Goal: Information Seeking & Learning: Learn about a topic

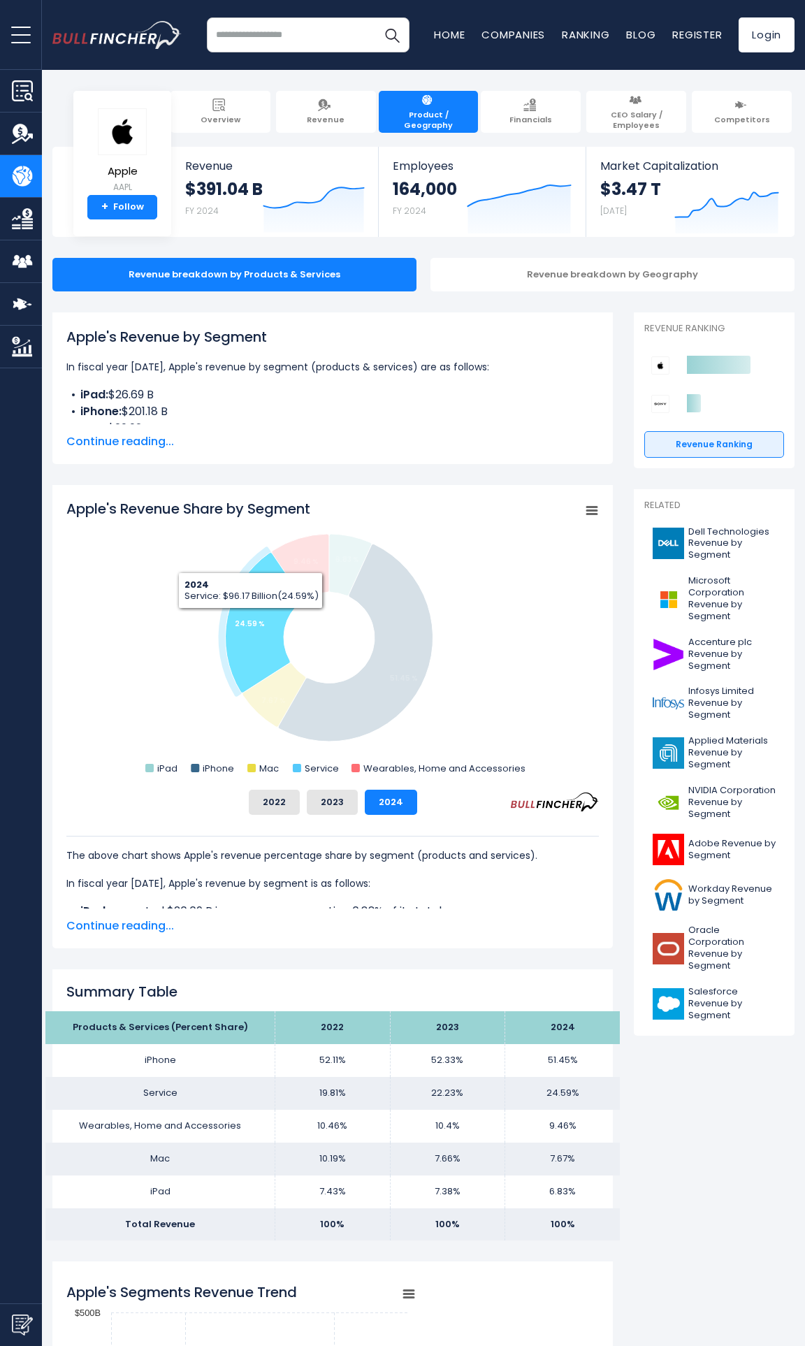
click at [251, 620] on tspan "24.59 %" at bounding box center [250, 623] width 30 height 10
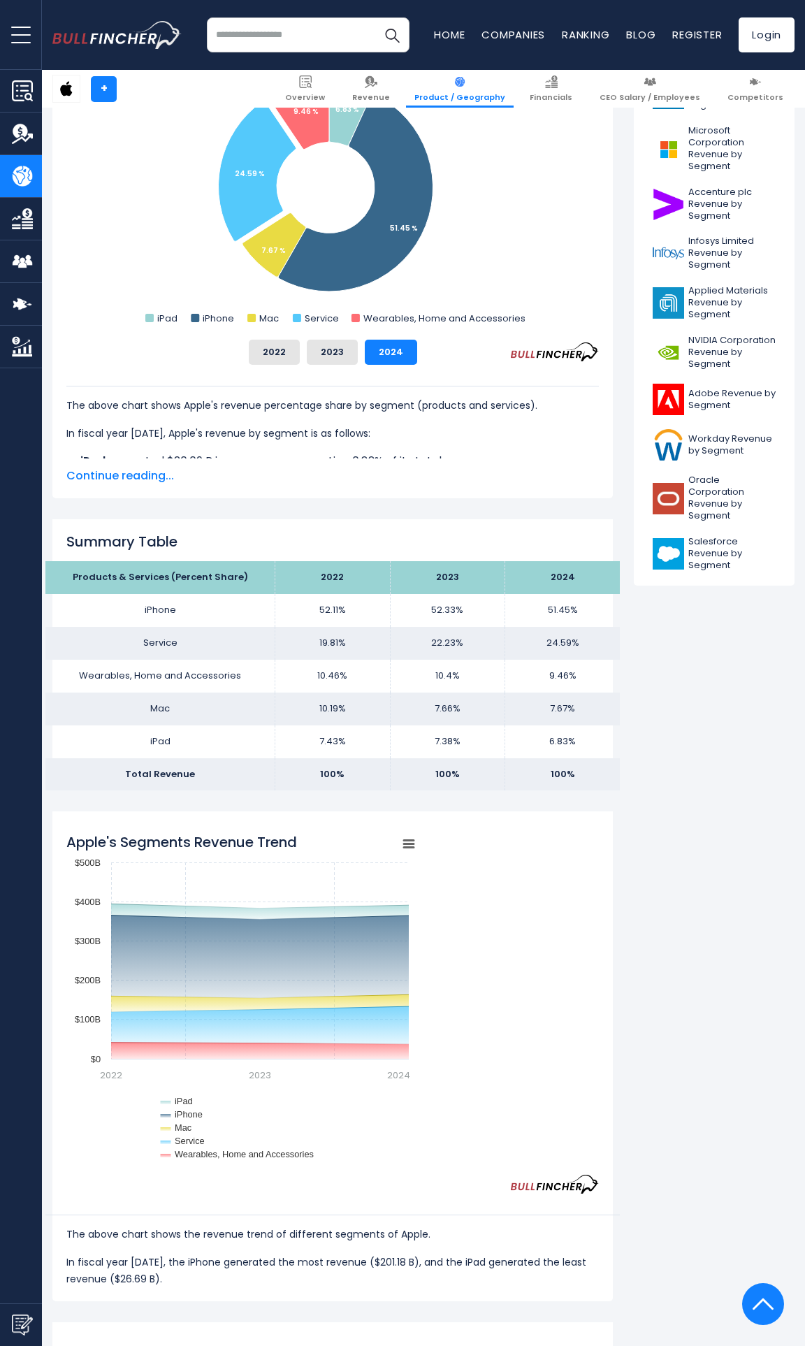
scroll to position [316, 0]
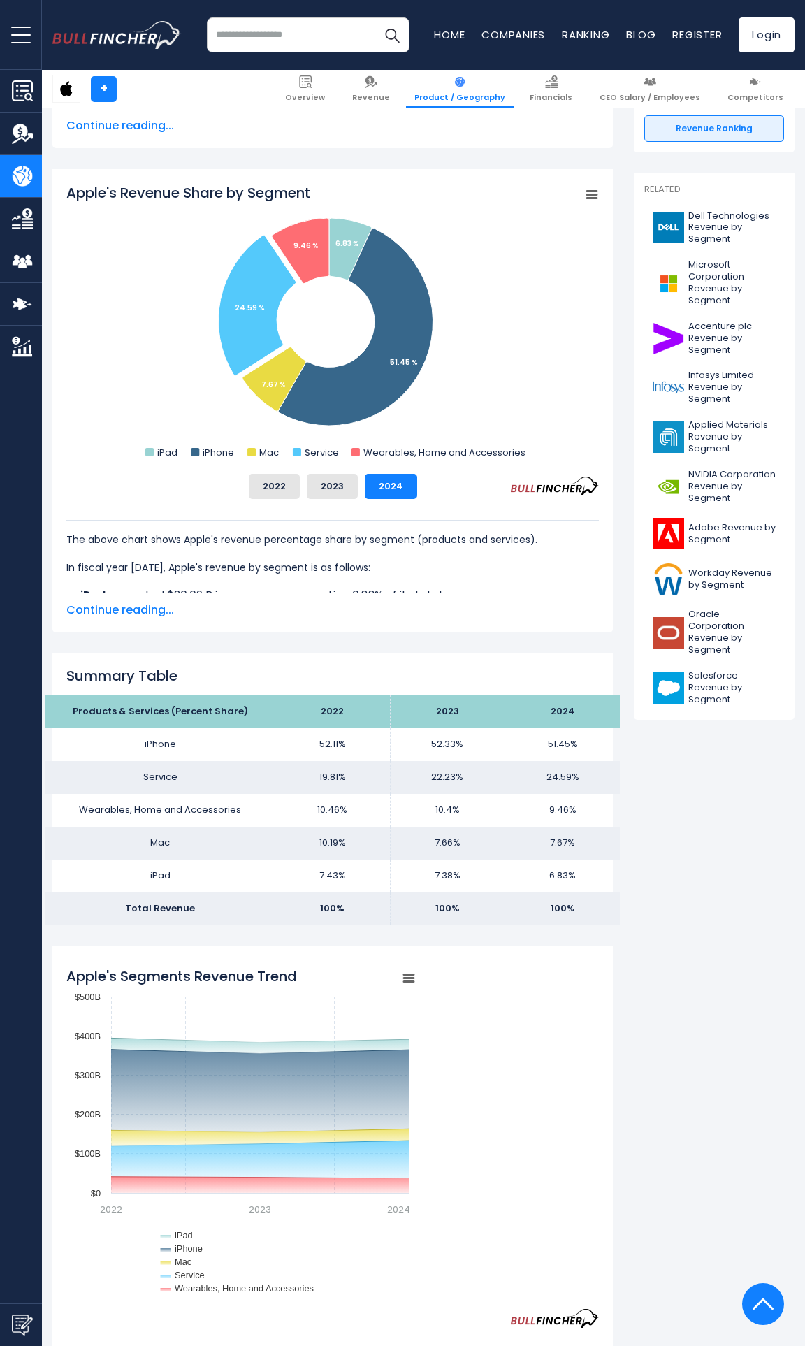
click at [121, 615] on span "Continue reading..." at bounding box center [332, 610] width 532 height 17
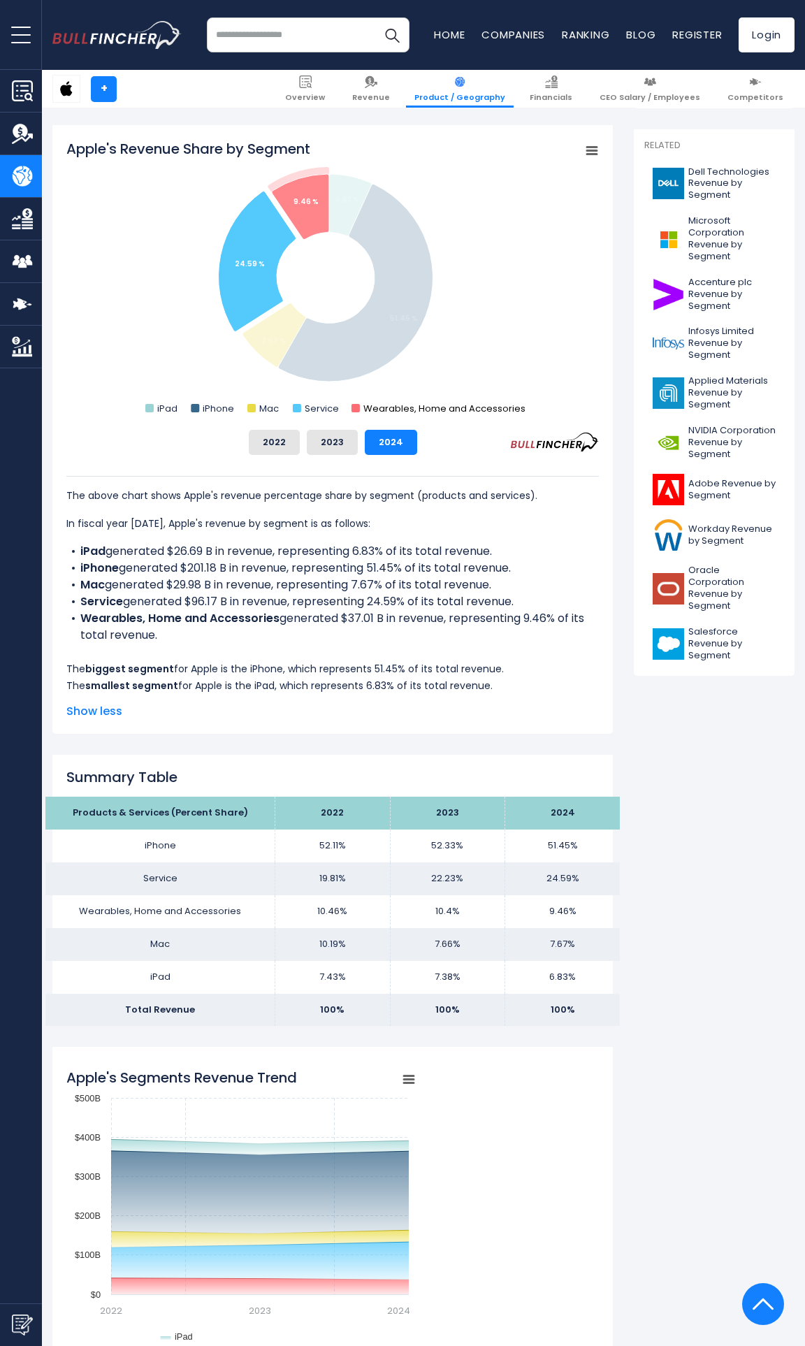
scroll to position [0, 0]
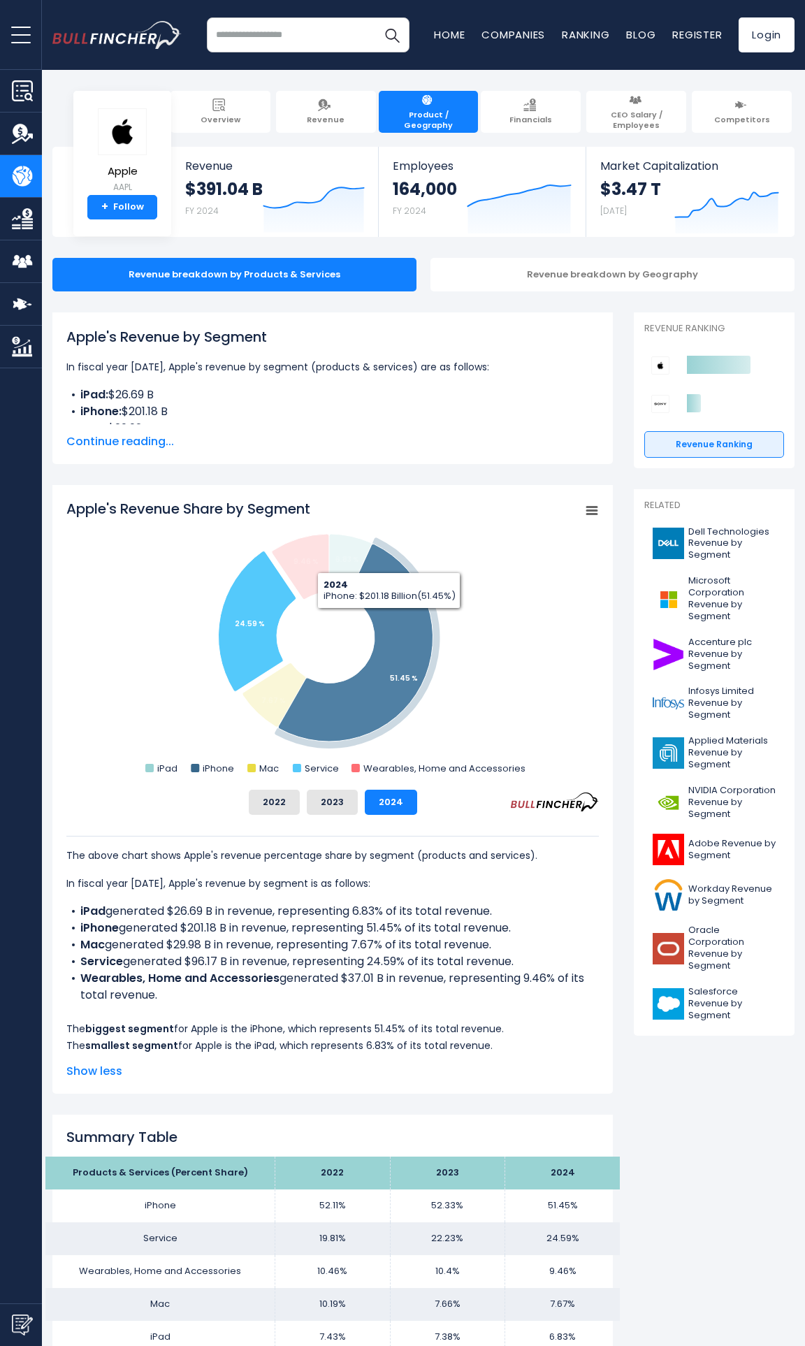
click at [388, 619] on icon "Apple's Revenue Share by Segment" at bounding box center [355, 643] width 154 height 198
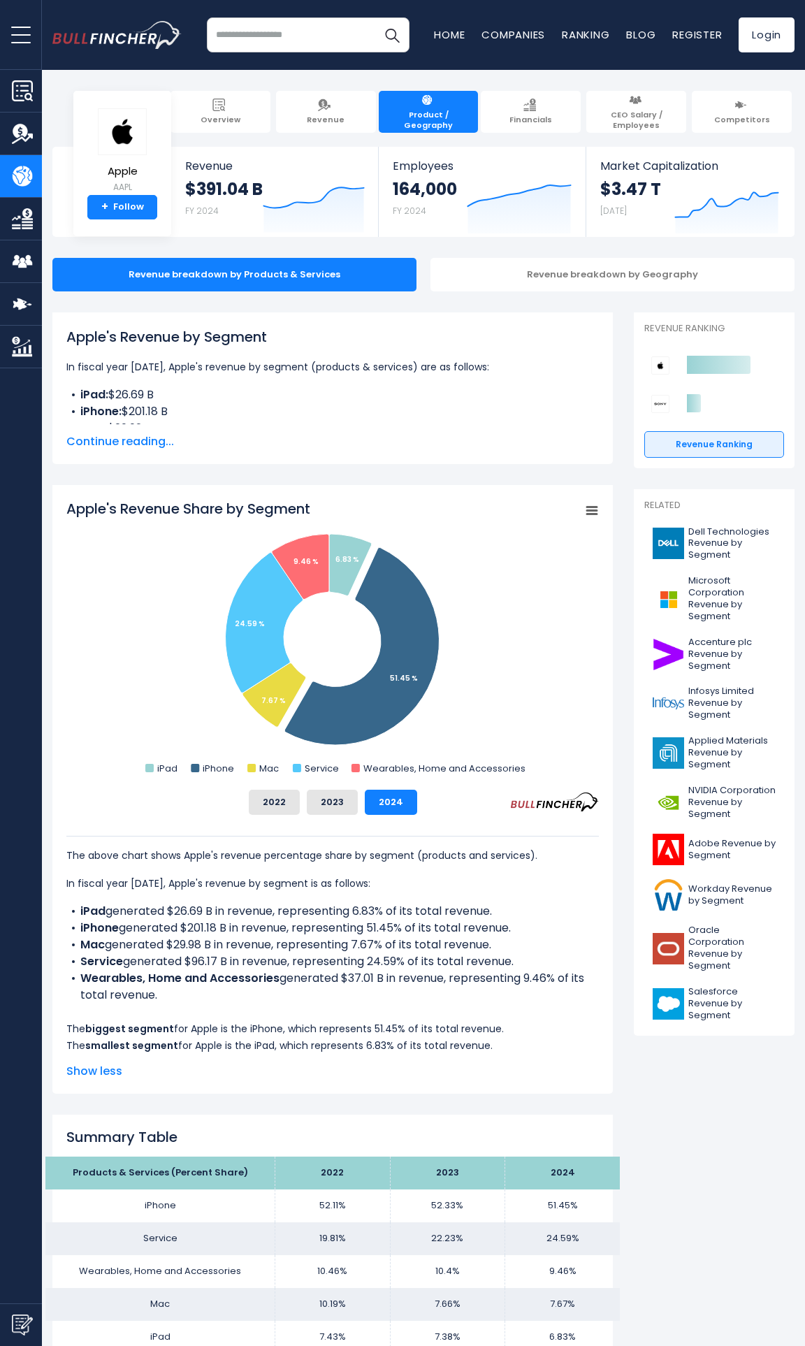
click at [154, 444] on span "Continue reading..." at bounding box center [332, 441] width 532 height 17
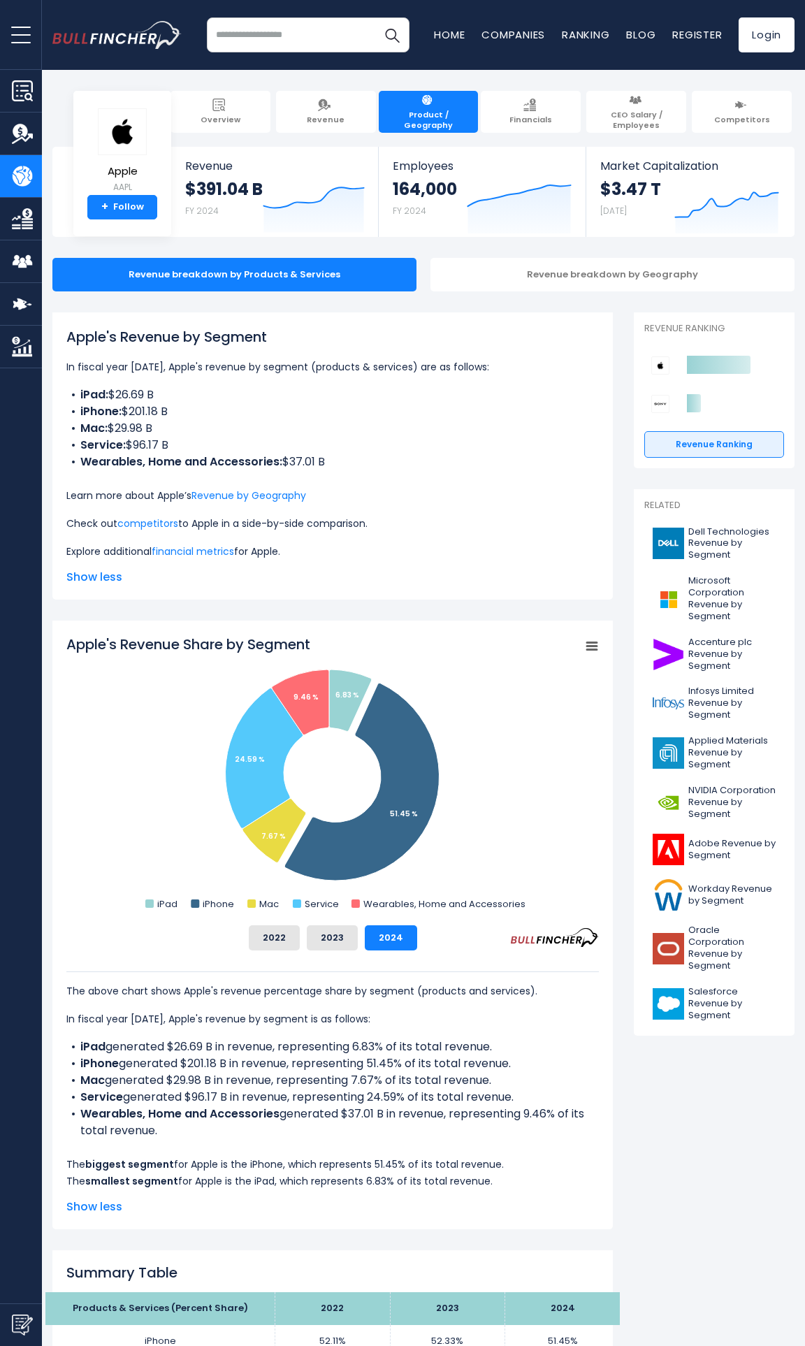
click at [129, 411] on li "iPhone: $201.18 B" at bounding box center [332, 411] width 532 height 17
click at [205, 420] on li "Mac: $29.98 B" at bounding box center [332, 428] width 532 height 17
click at [136, 445] on li "Service: $96.17 B" at bounding box center [332, 445] width 532 height 17
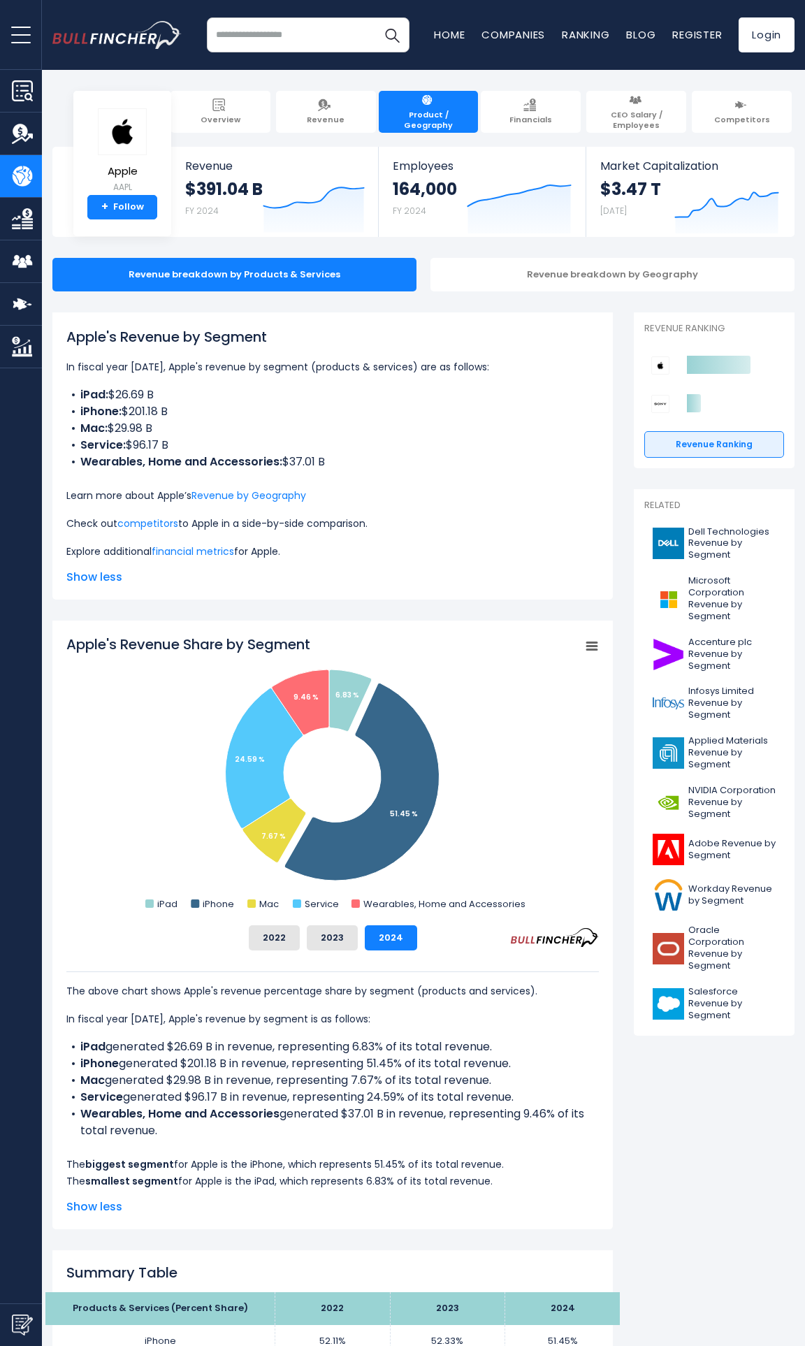
click at [196, 438] on li "Service: $96.17 B" at bounding box center [332, 445] width 532 height 17
drag, startPoint x: 349, startPoint y: 460, endPoint x: 76, endPoint y: 396, distance: 279.8
click at [76, 396] on ul "iPad: $26.69 B iPhone: $201.18 B Mac: $29.98 B Service: $96.17 B Wearables, Hom…" at bounding box center [332, 428] width 532 height 84
click at [126, 451] on li "Service: $96.17 B" at bounding box center [332, 445] width 532 height 17
click at [106, 454] on b "Wearables, Home and Accessories:" at bounding box center [181, 461] width 202 height 16
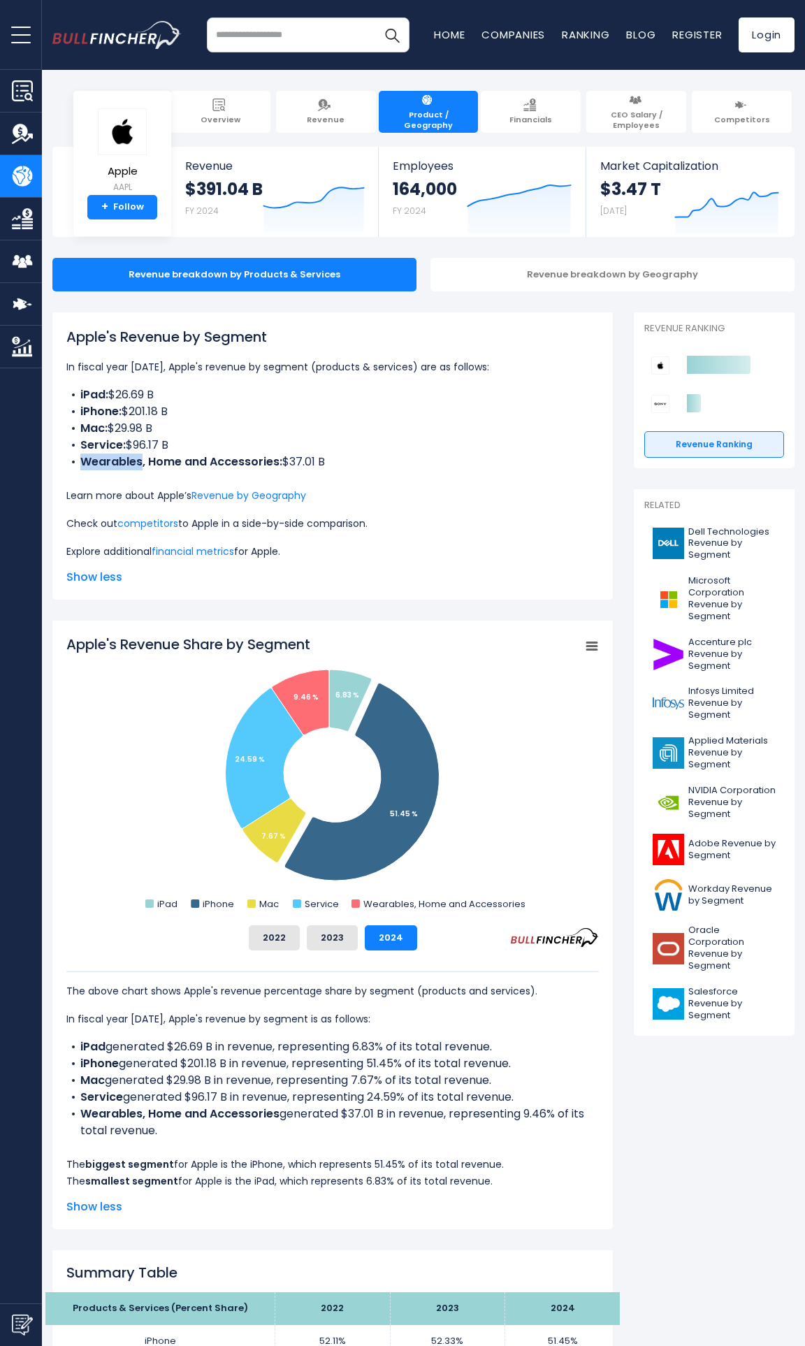
click at [106, 454] on b "Wearables, Home and Accessories:" at bounding box center [181, 461] width 202 height 16
click at [177, 459] on b "Wearables, Home and Accessories:" at bounding box center [181, 461] width 202 height 16
click at [235, 463] on b "Wearables, Home and Accessories:" at bounding box center [181, 461] width 202 height 16
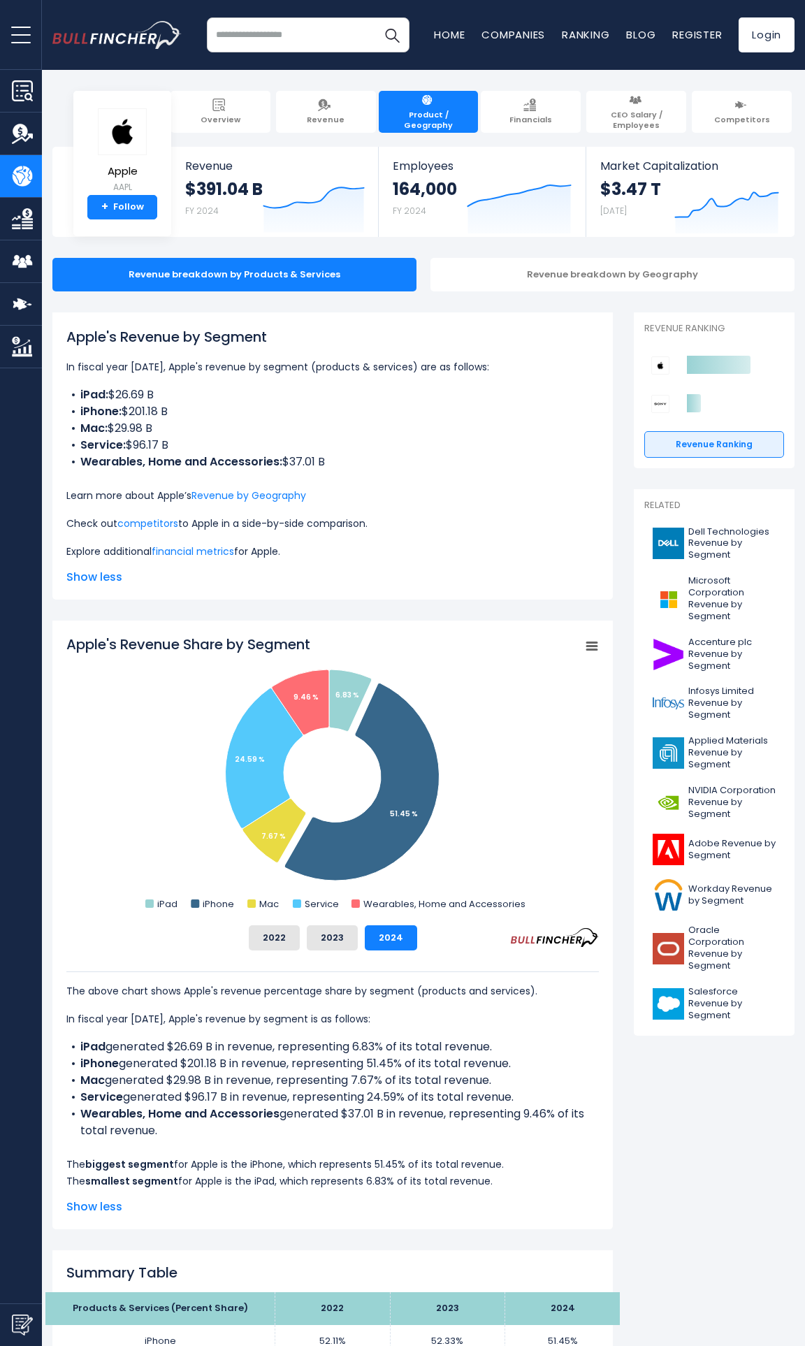
click at [358, 468] on li "Wearables, Home and Accessories: $37.01 B" at bounding box center [332, 461] width 532 height 17
drag, startPoint x: 358, startPoint y: 460, endPoint x: 78, endPoint y: 399, distance: 286.7
click at [78, 399] on ul "iPad: $26.69 B iPhone: $201.18 B Mac: $29.98 B Service: $96.17 B Wearables, Hom…" at bounding box center [332, 428] width 532 height 84
click at [165, 440] on li "Service: $96.17 B" at bounding box center [332, 445] width 532 height 17
click at [152, 445] on li "Service: $96.17 B" at bounding box center [332, 445] width 532 height 17
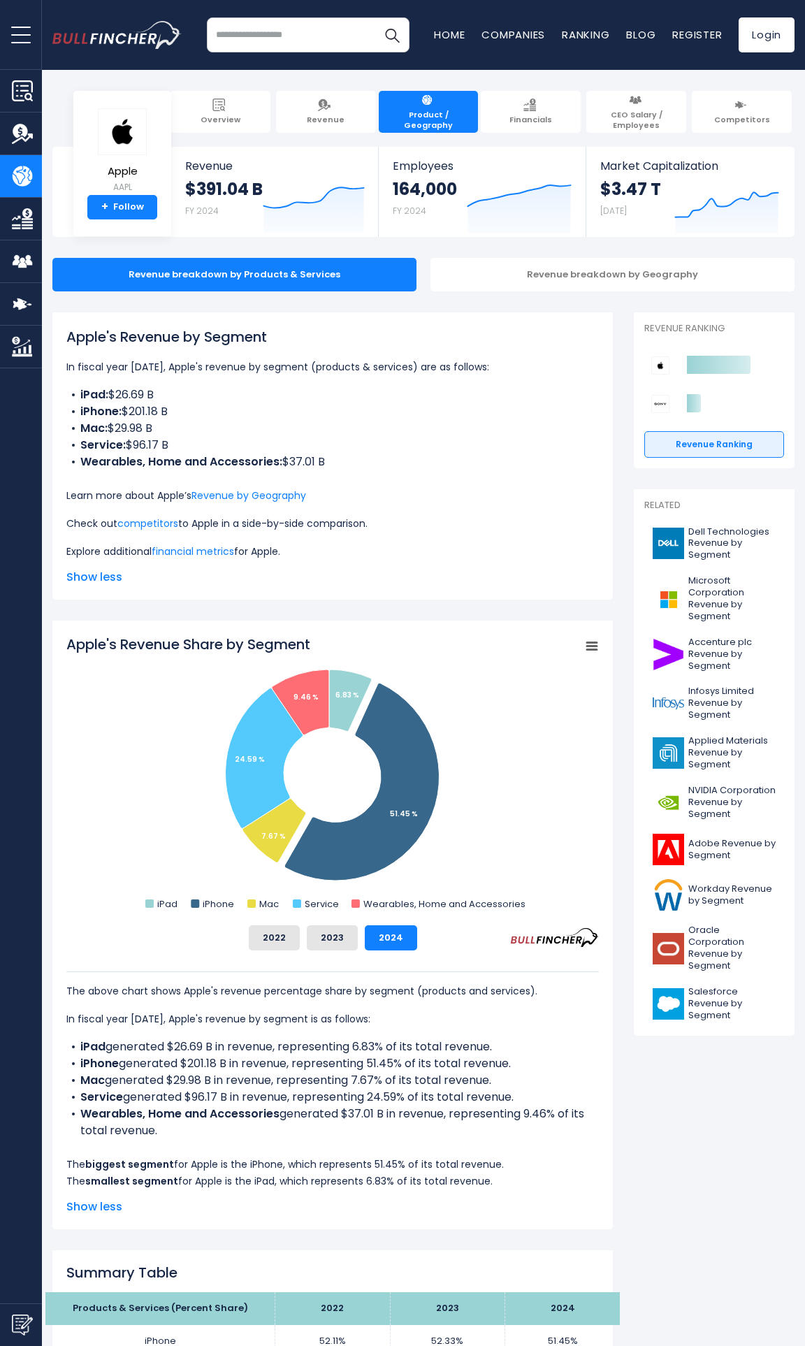
click at [152, 445] on li "Service: $96.17 B" at bounding box center [332, 445] width 532 height 17
click at [202, 447] on li "Service: $96.17 B" at bounding box center [332, 445] width 532 height 17
